Goal: Information Seeking & Learning: Check status

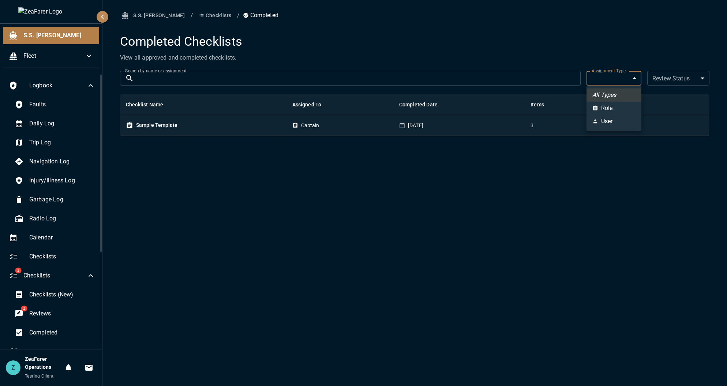
click at [633, 72] on body "S.S. Anne Fleet Logbook Faults Daily Log Trip Log Navigation Log Injury/Illness…" at bounding box center [363, 193] width 727 height 386
click at [630, 76] on div at bounding box center [363, 193] width 727 height 386
click at [482, 216] on div "S.S. Anne / Checklists / Completed Completed Checklists View all approved and c…" at bounding box center [414, 193] width 624 height 386
click at [606, 80] on body "S.S. Anne Fleet Logbook Faults Daily Log Trip Log Navigation Log Injury/Illness…" at bounding box center [363, 193] width 727 height 386
click at [610, 102] on li "Role" at bounding box center [613, 108] width 55 height 13
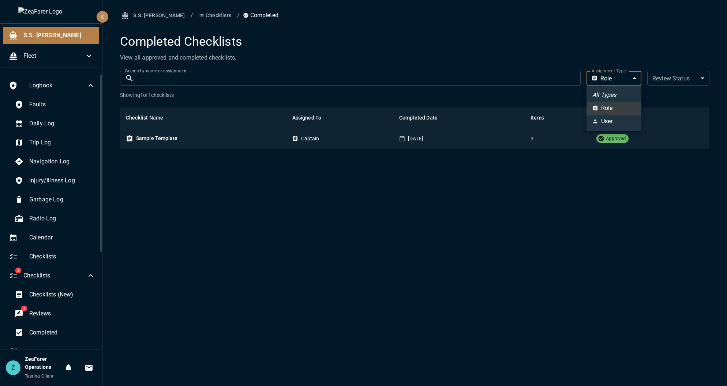
click at [625, 79] on body "S.S. Anne Fleet Logbook Faults Daily Log Trip Log Navigation Log Injury/Illness…" at bounding box center [363, 193] width 727 height 386
click at [621, 117] on li "User" at bounding box center [613, 121] width 55 height 13
type input "*"
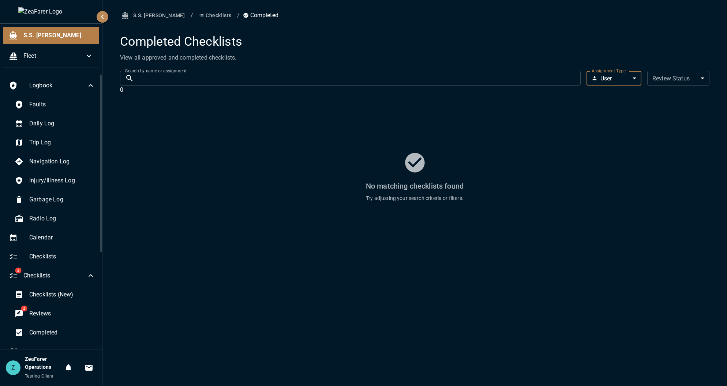
click at [629, 82] on body "S.S. Anne Fleet Logbook Faults Daily Log Trip Log Navigation Log Injury/Illness…" at bounding box center [363, 193] width 727 height 386
click at [621, 93] on li "All Types" at bounding box center [613, 94] width 55 height 13
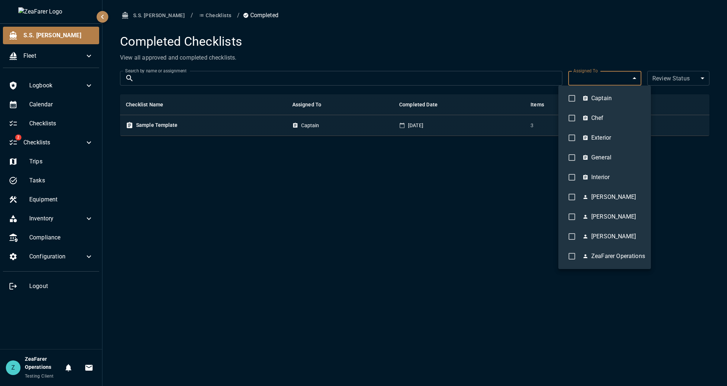
click at [627, 84] on body "S.S. Anne Fleet Logbook Calendar Checklists 2 Checklists Trips Tasks Equipment …" at bounding box center [363, 193] width 727 height 386
click at [618, 73] on div at bounding box center [363, 193] width 727 height 386
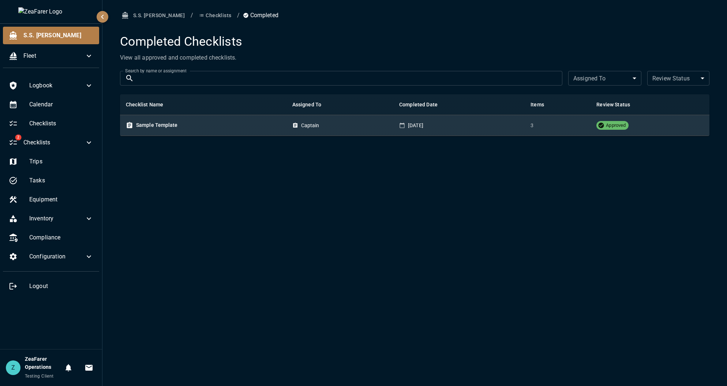
click at [429, 121] on td "[DATE]" at bounding box center [458, 125] width 131 height 21
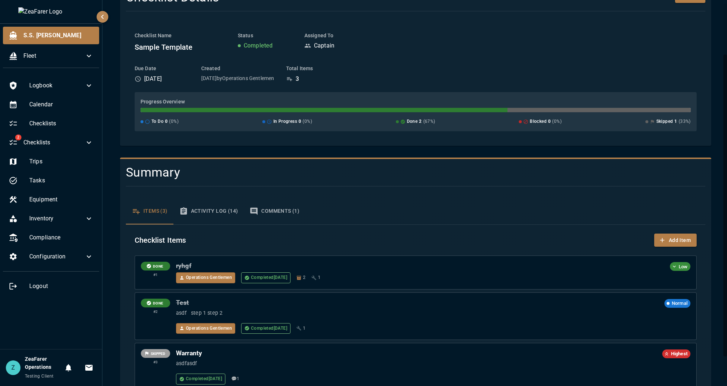
scroll to position [98, 0]
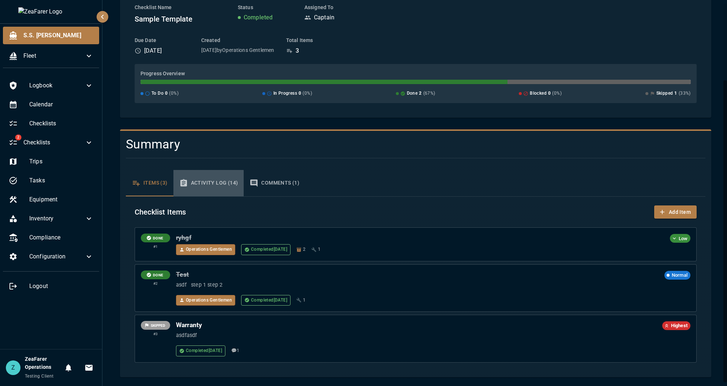
click at [208, 184] on button "Activity Log (14)" at bounding box center [208, 183] width 71 height 26
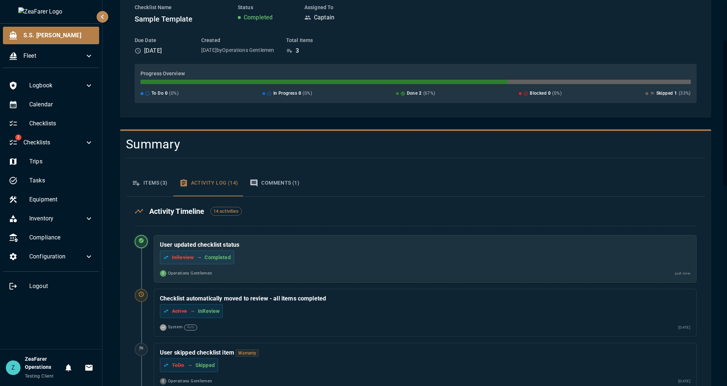
click at [286, 181] on button "Comments (1)" at bounding box center [274, 183] width 61 height 26
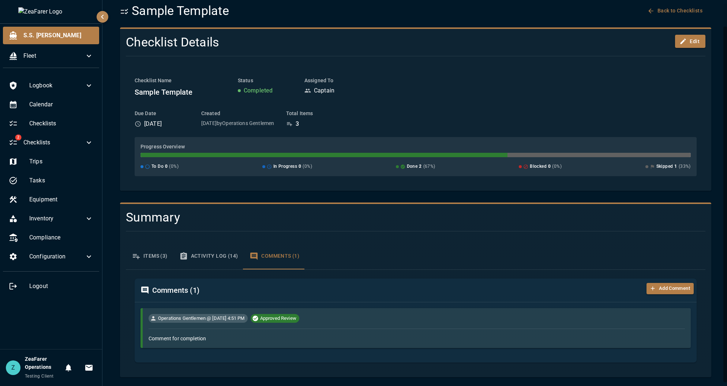
scroll to position [25, 0]
drag, startPoint x: 287, startPoint y: 317, endPoint x: 324, endPoint y: 317, distance: 36.9
click at [324, 317] on div "Operations Gentlemen @ 8/24/2025, 4:51 PM Approved Review" at bounding box center [416, 318] width 536 height 9
drag, startPoint x: 324, startPoint y: 317, endPoint x: 331, endPoint y: 316, distance: 6.6
click at [324, 317] on div "Operations Gentlemen @ 8/24/2025, 4:51 PM Approved Review" at bounding box center [416, 318] width 536 height 9
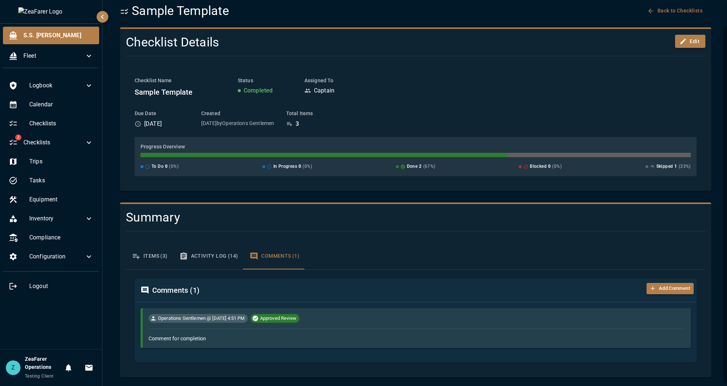
click at [380, 277] on div "Comments ( 1 ) Add Comment Operations Gentlemen @ 8/24/2025, 4:51 PM Approved R…" at bounding box center [415, 321] width 579 height 102
click at [227, 257] on button "Activity Log (14)" at bounding box center [208, 256] width 71 height 26
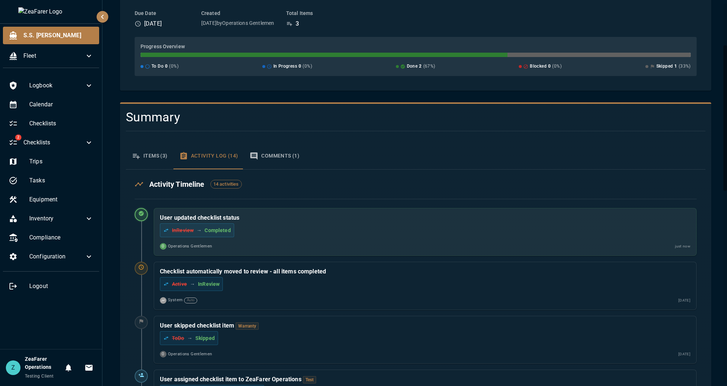
scroll to position [135, 0]
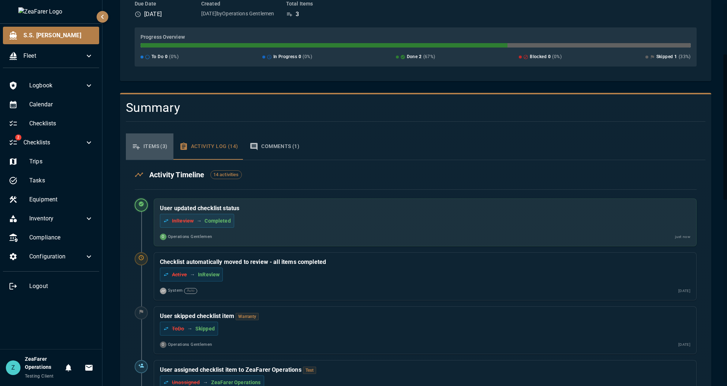
click at [161, 145] on button "Items (3)" at bounding box center [150, 146] width 48 height 26
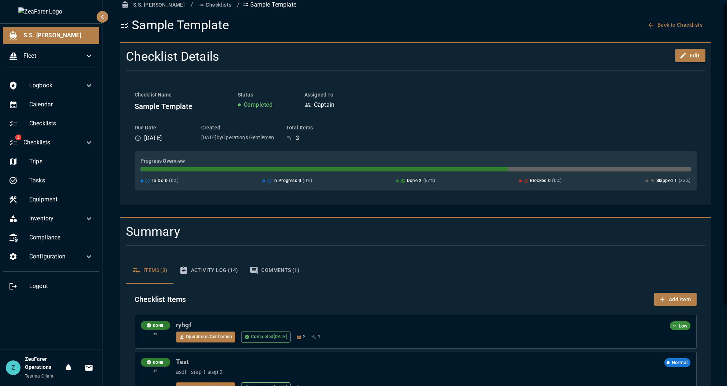
scroll to position [0, 0]
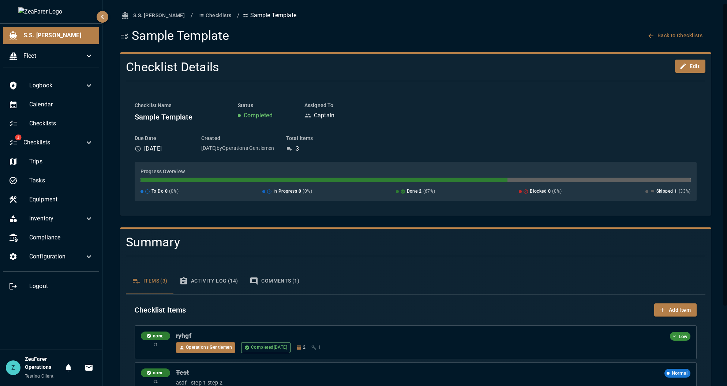
click at [33, 329] on div "Logbook Calendar Checklists 2 Checklists Trips Tasks Equipment Inventory Compli…" at bounding box center [51, 211] width 102 height 275
click at [93, 142] on icon at bounding box center [88, 142] width 9 height 9
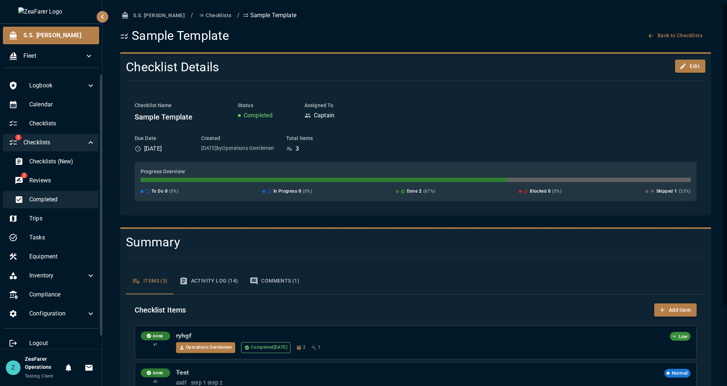
click at [79, 195] on div "Completed" at bounding box center [55, 200] width 92 height 18
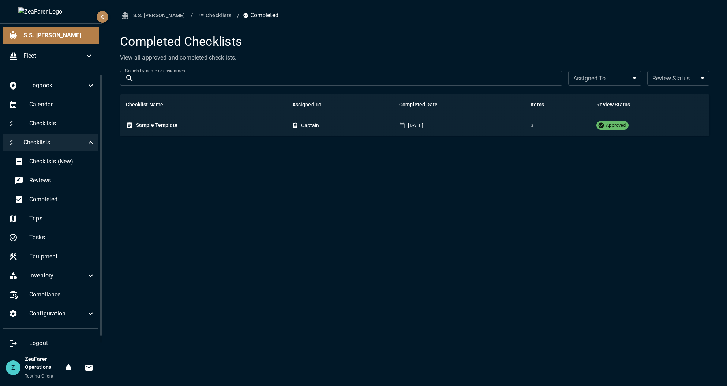
click at [221, 272] on div "S.S. Anne / Checklists / Completed Completed Checklists View all approved and c…" at bounding box center [414, 193] width 624 height 386
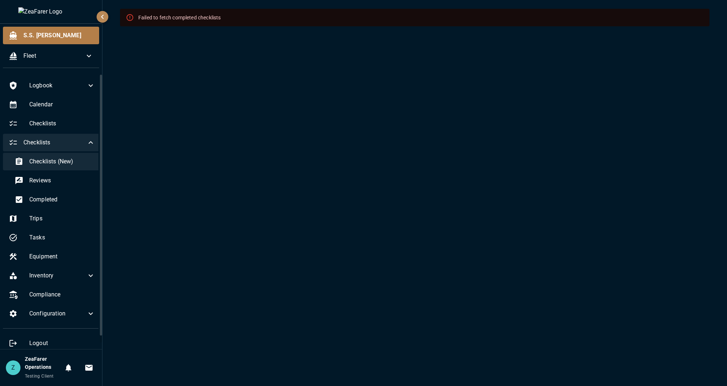
click at [63, 162] on span "Checklists (New)" at bounding box center [62, 161] width 66 height 9
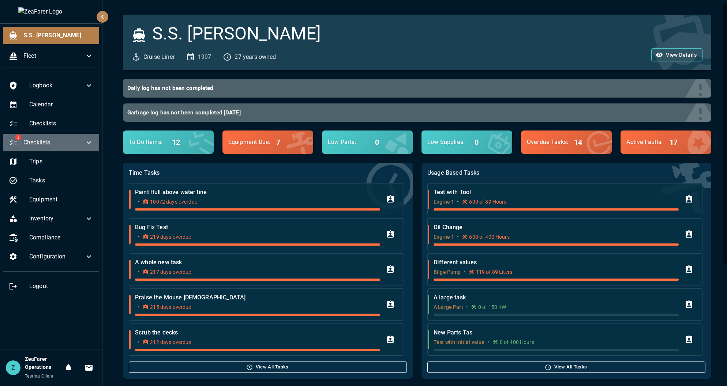
click at [78, 144] on span "Checklists" at bounding box center [53, 142] width 61 height 9
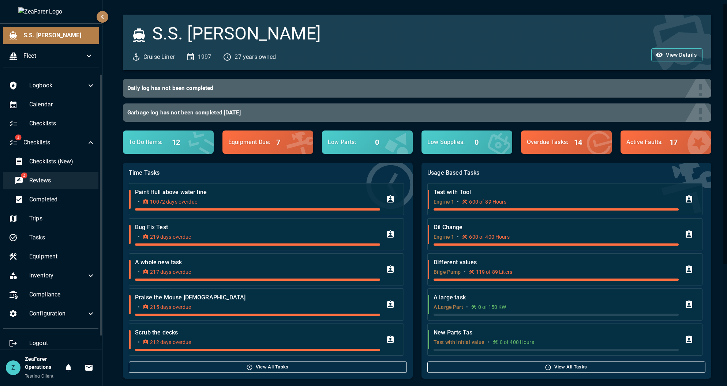
click at [69, 183] on span "Reviews" at bounding box center [62, 180] width 66 height 9
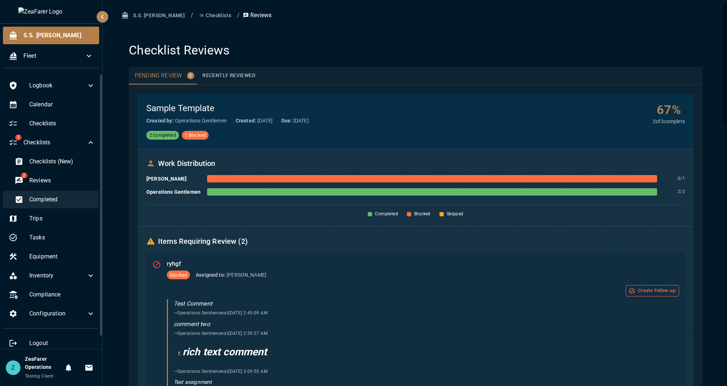
click at [38, 199] on span "Completed" at bounding box center [62, 199] width 66 height 9
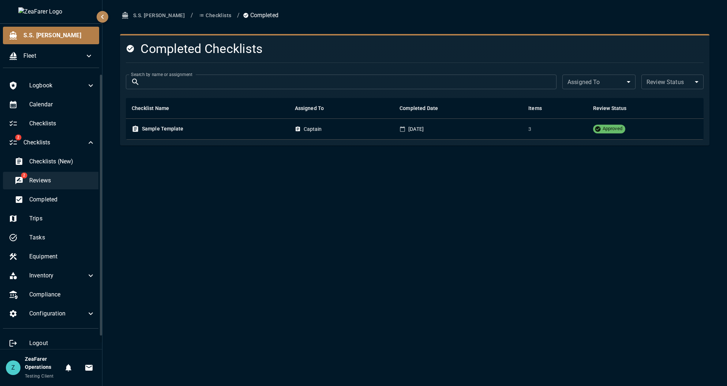
click at [66, 178] on span "Reviews" at bounding box center [62, 180] width 66 height 9
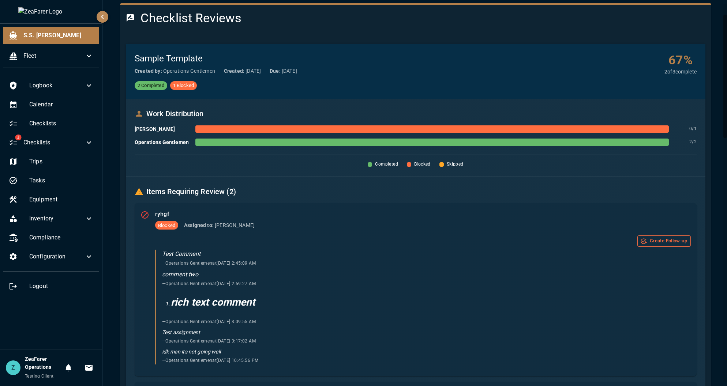
scroll to position [37, 0]
